Goal: Task Accomplishment & Management: Use online tool/utility

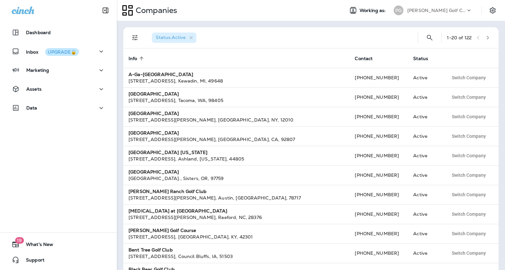
click at [270, 44] on div "Status : Active" at bounding box center [280, 37] width 266 height 21
click at [437, 17] on div "Companies Working as: PG Pendleton Golf Club" at bounding box center [311, 10] width 388 height 21
click at [429, 6] on div "[PERSON_NAME] Golf Club" at bounding box center [436, 11] width 58 height 10
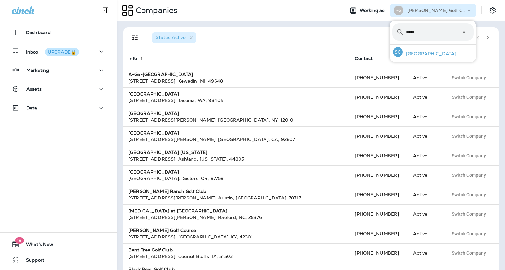
type input "*****"
click at [406, 52] on p "Sable Creek Golf Course" at bounding box center [429, 53] width 54 height 5
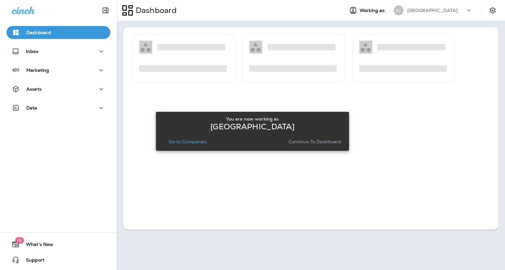
click at [305, 142] on p "Continue to Dashboard" at bounding box center [314, 141] width 53 height 5
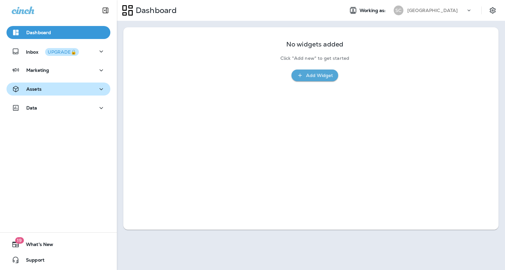
click at [47, 89] on div "Assets" at bounding box center [58, 89] width 93 height 8
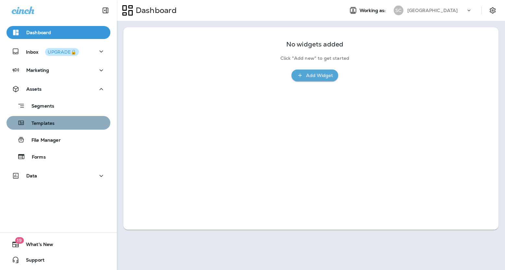
click at [48, 120] on p "Templates" at bounding box center [40, 123] width 30 height 6
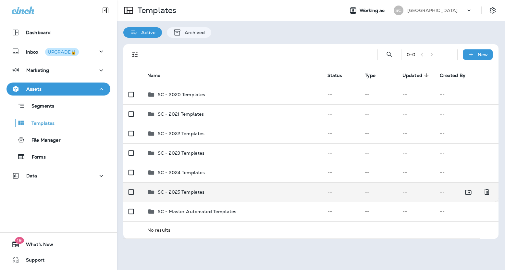
click at [184, 192] on p "SC - 2025 Templates" at bounding box center [181, 191] width 47 height 5
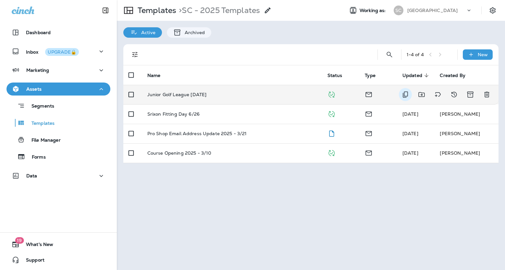
click at [402, 94] on icon "Duplicate" at bounding box center [405, 94] width 8 height 8
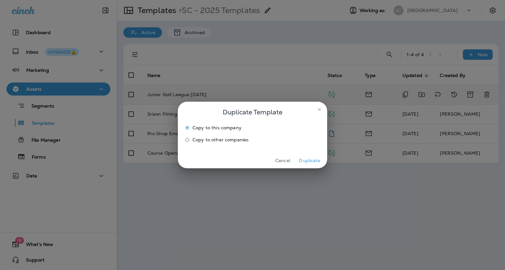
click at [318, 110] on icon "close" at bounding box center [319, 109] width 3 height 3
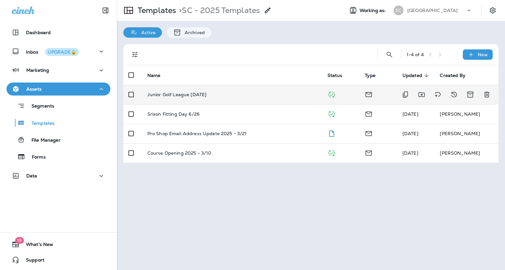
click at [191, 95] on p "Junior Golf League 6/18/2025" at bounding box center [176, 94] width 59 height 5
